Goal: Task Accomplishment & Management: Use online tool/utility

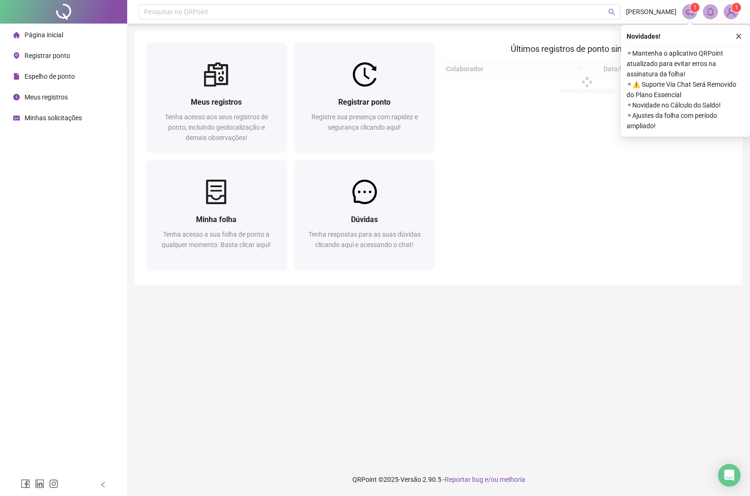
click at [53, 58] on span "Registrar ponto" at bounding box center [48, 56] width 46 height 8
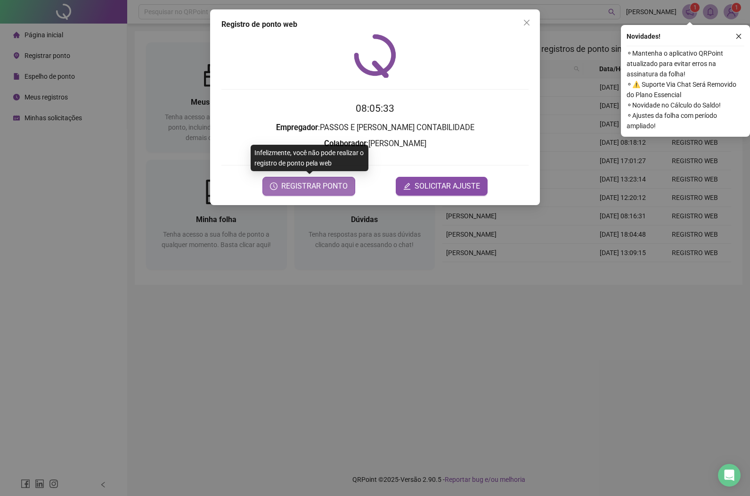
click at [311, 186] on span "REGISTRAR PONTO" at bounding box center [314, 186] width 66 height 11
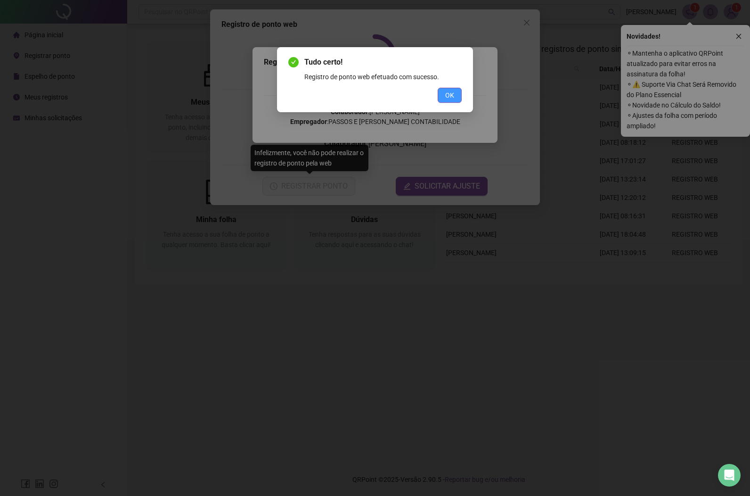
click at [446, 98] on span "OK" at bounding box center [449, 95] width 9 height 10
